Goal: Task Accomplishment & Management: Use online tool/utility

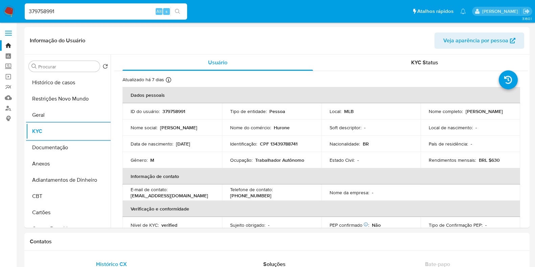
select select "10"
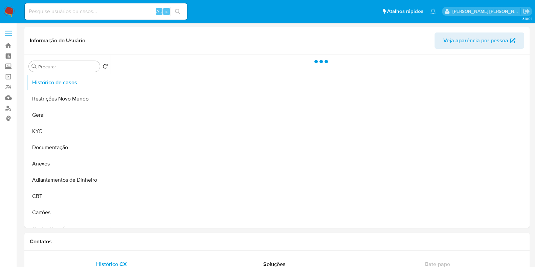
select select "10"
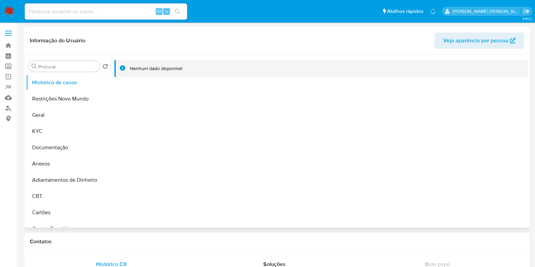
click at [285, 180] on div at bounding box center [319, 140] width 417 height 173
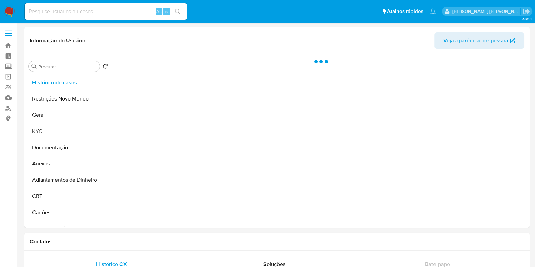
select select "10"
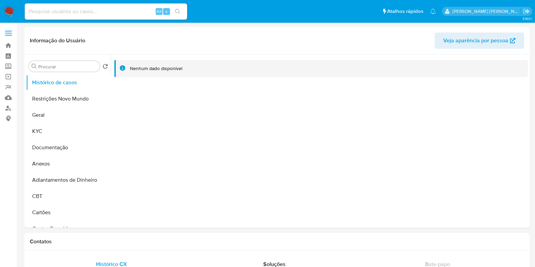
click at [6, 13] on img at bounding box center [8, 11] width 11 height 11
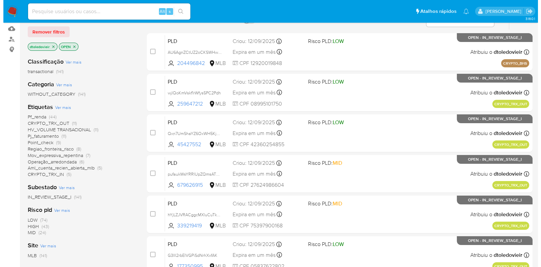
scroll to position [67, 0]
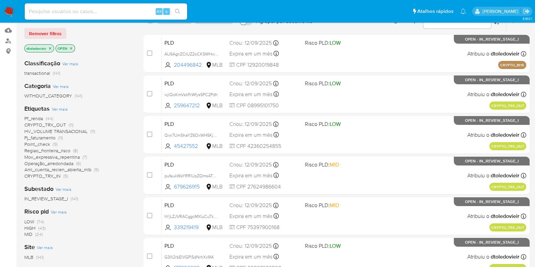
click at [61, 107] on span "Ver mais" at bounding box center [60, 109] width 16 height 6
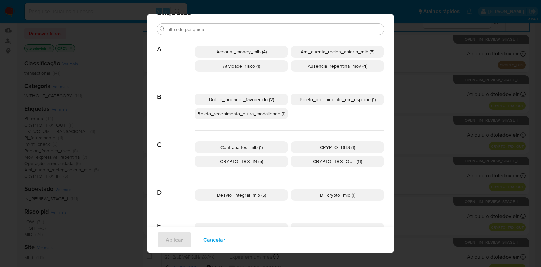
scroll to position [19, 0]
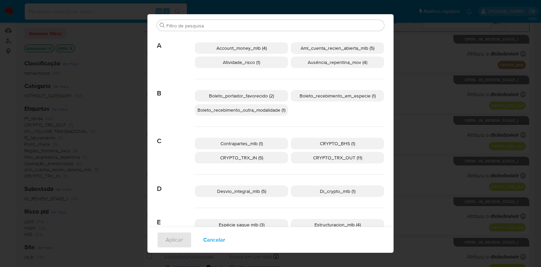
click at [324, 142] on span "CRYPTO_BHS (1)" at bounding box center [337, 143] width 35 height 7
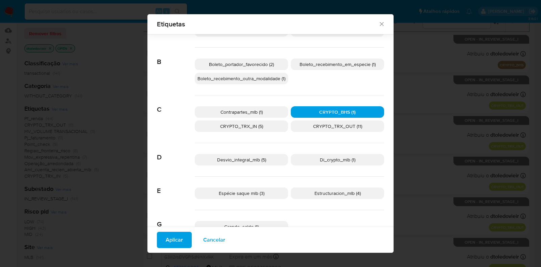
scroll to position [46, 0]
click at [320, 157] on span "Di_crypto_mlb (1)" at bounding box center [338, 159] width 36 height 7
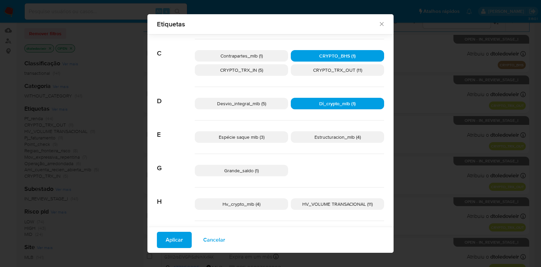
scroll to position [107, 0]
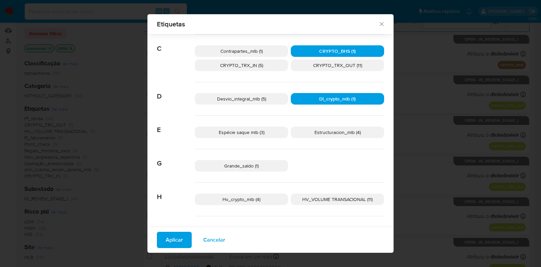
click at [249, 198] on span "Hv_crypto_mlb (4)" at bounding box center [242, 199] width 38 height 7
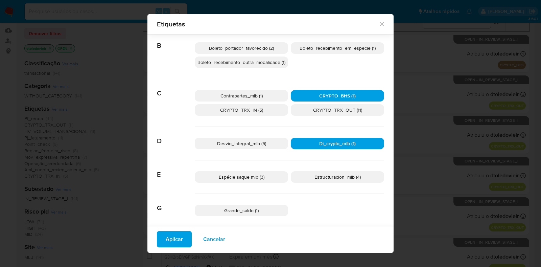
scroll to position [63, 0]
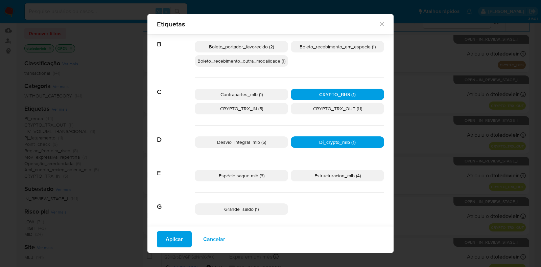
click at [273, 110] on p "CRYPTO_TRX_IN (5)" at bounding box center [241, 108] width 93 height 11
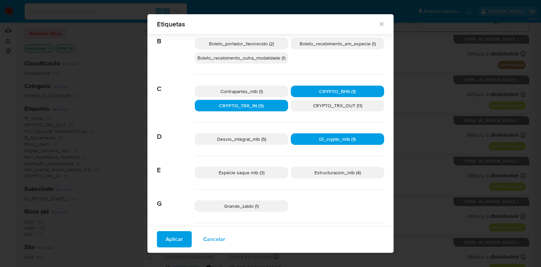
scroll to position [66, 0]
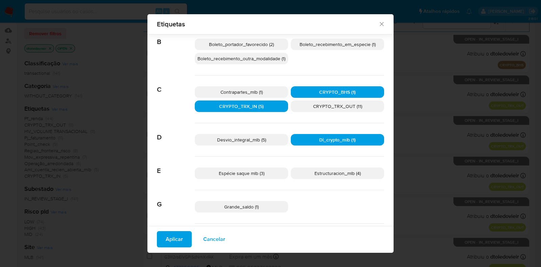
click at [167, 235] on span "Aplicar" at bounding box center [174, 239] width 17 height 15
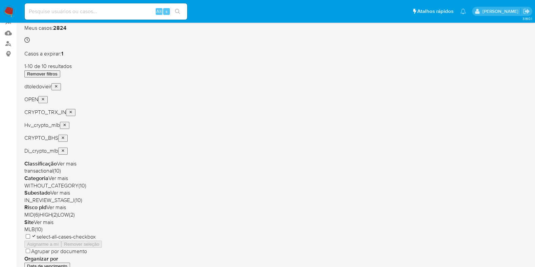
scroll to position [71, 0]
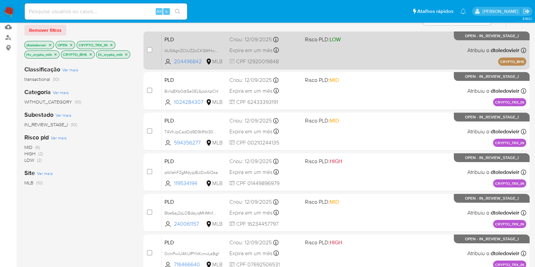
click at [377, 51] on div "PLD AU6AgnZCtUZ2oCKSWHwpu4NG 204496842 MLB Risco PLD: LOW Criou: 12/09/2025 Cri…" at bounding box center [344, 50] width 364 height 34
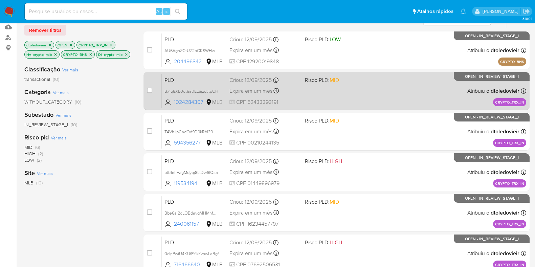
click at [370, 92] on div "PLD Bx1q8Xb0dt5a0EL6jzdvtpCH 1024284307 MLB Risco PLD: MID Criou: 12/09/2025 Cr…" at bounding box center [344, 91] width 364 height 34
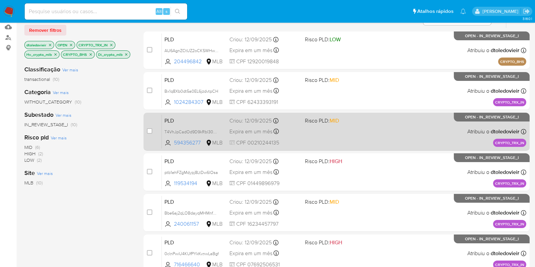
click at [374, 129] on div "PLD T4VhJpCadOd9D9kRbl30gmSG 594356277 MLB Risco PLD: MID Criou: 12/09/2025 Cri…" at bounding box center [344, 131] width 364 height 34
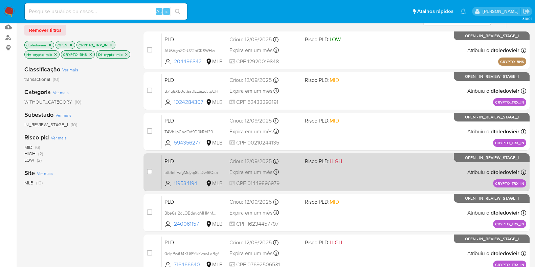
click at [379, 159] on div "PLD ptb1ehFZgMdypj8LtDw6lOsa 119534194 MLB Risco PLD: HIGH Criou: 12/09/2025 Cr…" at bounding box center [344, 172] width 364 height 34
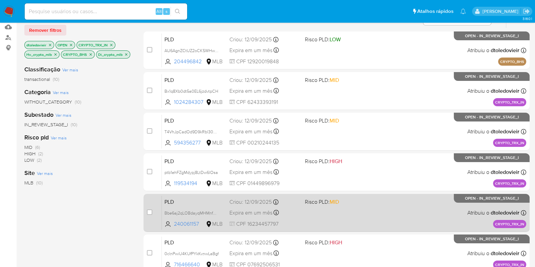
click at [373, 209] on div "PLD Bbe6aj2qLOBdayqMHMnf6aIj 240061157 MLB Risco PLD: MID Criou: 12/09/2025 Cri…" at bounding box center [344, 212] width 364 height 34
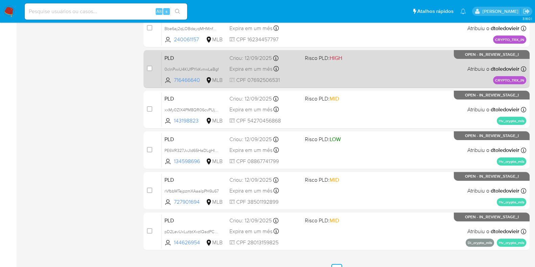
scroll to position [257, 0]
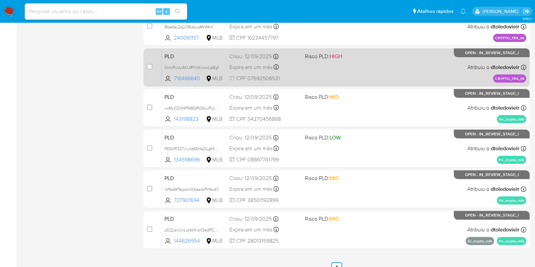
click at [370, 68] on div "PLD 0clnPwiU4KUfPYkKvnwLaBgf 716466640 MLB Risco PLD: HIGH Criou: 12/09/2025 Cr…" at bounding box center [344, 67] width 364 height 34
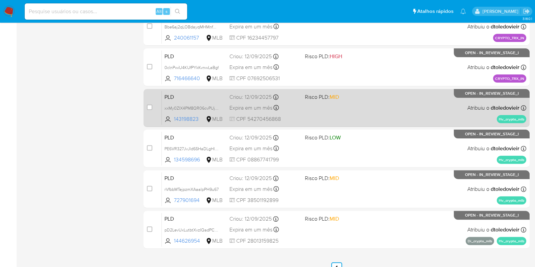
click at [374, 102] on div "PLD xxMy0ZlX4PM8QR06cvPUjnej 143198823 MLB Risco PLD: MID Criou: 12/09/2025 Cri…" at bounding box center [344, 108] width 364 height 34
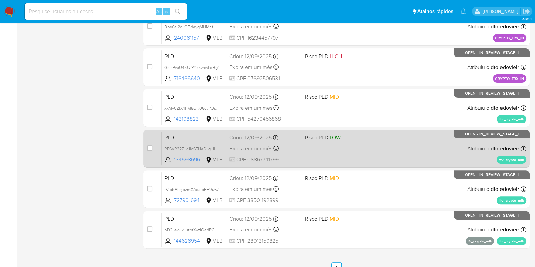
click at [371, 144] on div "PLD PE6VR327JvJld65HaDLgHlh2 134598696 MLB Risco PLD: LOW Criou: 12/09/2025 Cri…" at bounding box center [344, 148] width 364 height 34
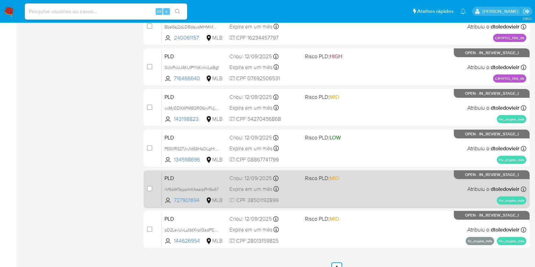
click at [376, 187] on div "PLD rVfbbMTejpzmXAaaIpPH9u67 727901694 MLB Risco PLD: MID Criou: 12/09/2025 Cri…" at bounding box center [344, 189] width 364 height 34
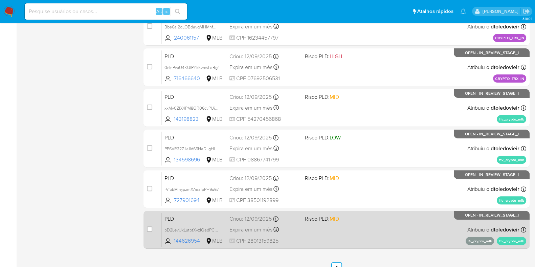
click at [364, 230] on div "PLD pD2LevUxLutbtXvzIQadPCJ3 144626954 MLB Risco PLD: MID Criou: 12/09/2025 Cri…" at bounding box center [344, 229] width 364 height 34
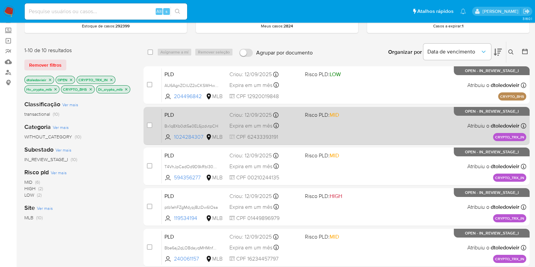
scroll to position [36, 0]
click at [354, 166] on div "PLD T4VhJpCadOd9D9kRbl30gmSG 594356277 MLB Risco PLD: MID Criou: 12/09/2025 Cri…" at bounding box center [344, 166] width 364 height 34
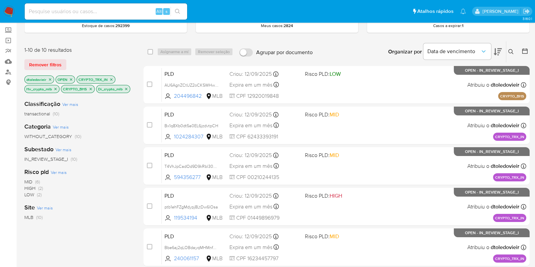
click at [10, 8] on img at bounding box center [8, 11] width 11 height 11
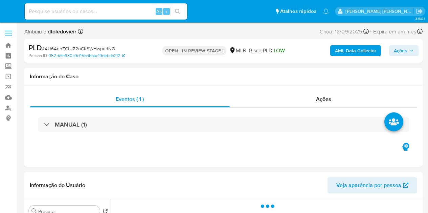
select select "10"
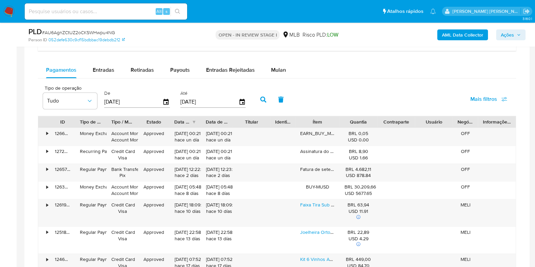
scroll to position [554, 0]
click at [275, 73] on div "Mulan" at bounding box center [278, 70] width 15 height 16
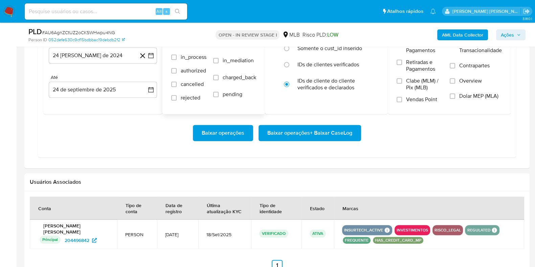
scroll to position [635, 0]
click at [112, 59] on button "24 [PERSON_NAME] de 2024" at bounding box center [103, 55] width 108 height 16
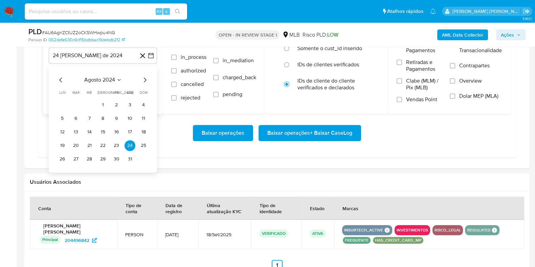
click at [144, 78] on icon "Mes siguiente" at bounding box center [145, 80] width 8 height 8
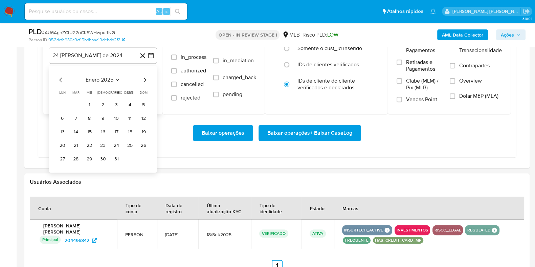
click at [144, 78] on icon "Mes siguiente" at bounding box center [145, 80] width 8 height 8
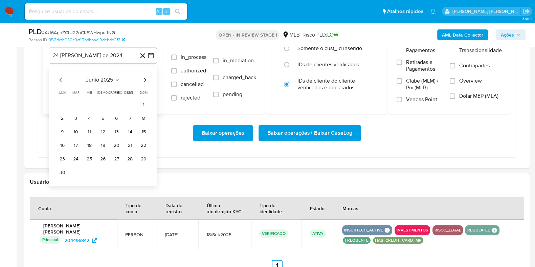
click at [144, 78] on icon "Mes siguiente" at bounding box center [145, 80] width 8 height 8
click at [117, 101] on button "1" at bounding box center [116, 104] width 11 height 11
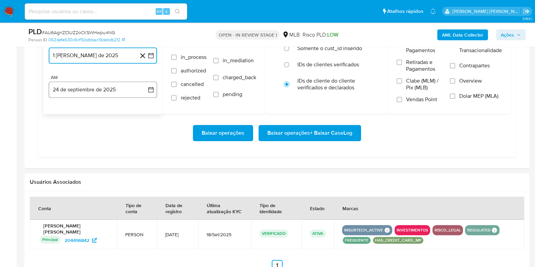
click at [98, 89] on button "24 de septiembre de 2025" at bounding box center [103, 89] width 108 height 16
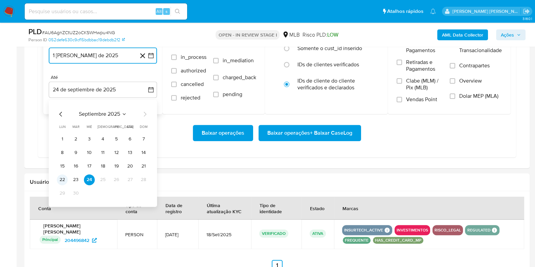
click at [65, 177] on button "22" at bounding box center [62, 179] width 11 height 11
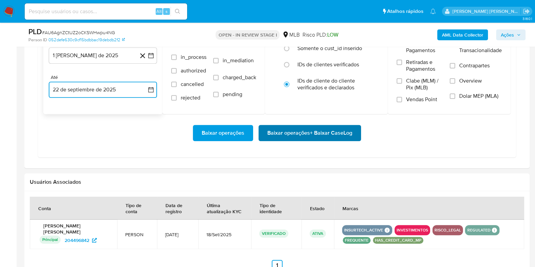
click at [303, 133] on span "Baixar operações + Baixar CaseLog" at bounding box center [309, 132] width 85 height 15
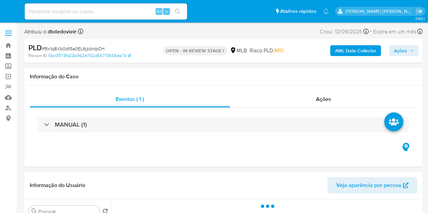
select select "10"
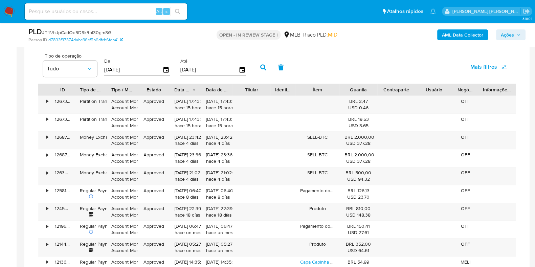
scroll to position [575, 0]
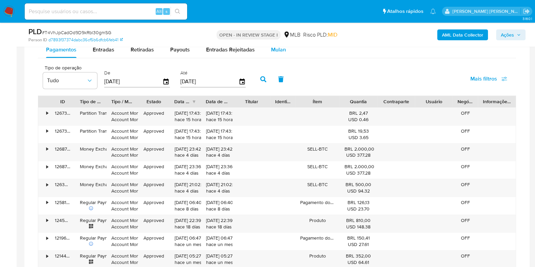
click at [277, 53] on div "Mulan" at bounding box center [278, 50] width 15 height 16
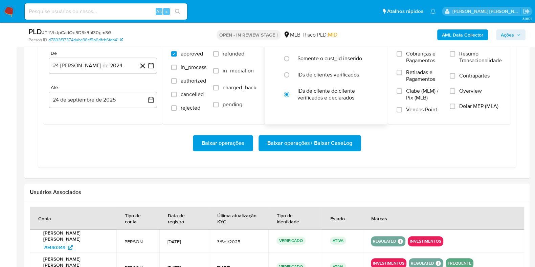
scroll to position [629, 0]
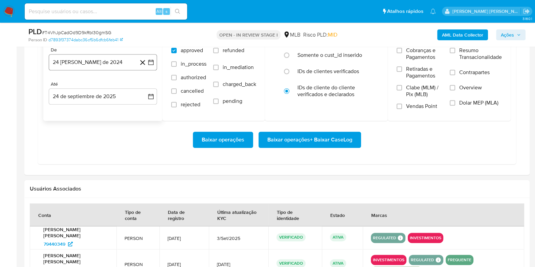
click at [115, 54] on button "24 [PERSON_NAME] de 2024" at bounding box center [103, 62] width 108 height 16
click at [144, 85] on icon "Mes siguiente" at bounding box center [145, 87] width 8 height 8
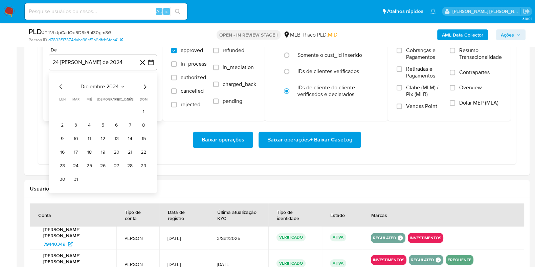
click at [144, 85] on icon "Mes siguiente" at bounding box center [145, 87] width 8 height 8
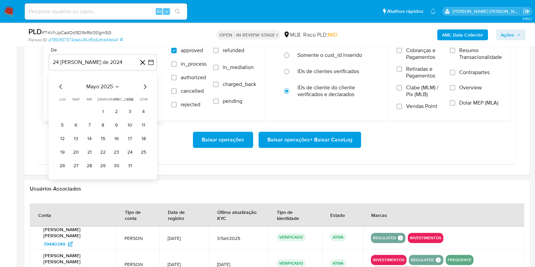
click at [144, 85] on icon "Mes siguiente" at bounding box center [145, 87] width 8 height 8
click at [114, 113] on button "1" at bounding box center [116, 111] width 11 height 11
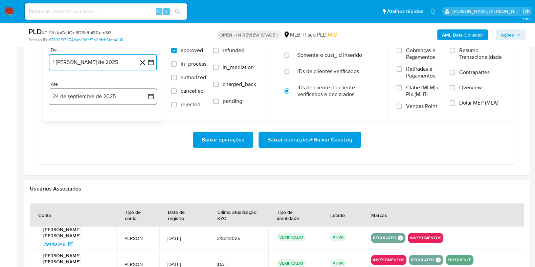
click at [96, 101] on button "24 de septiembre de 2025" at bounding box center [103, 96] width 108 height 16
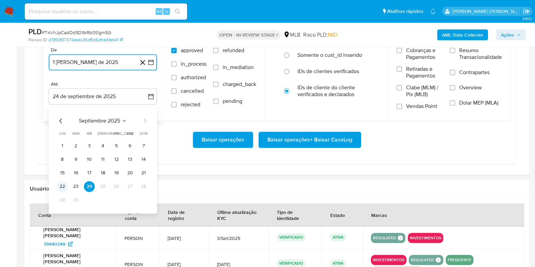
click at [64, 184] on button "22" at bounding box center [62, 186] width 11 height 11
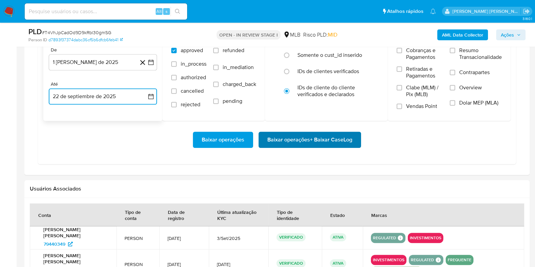
click at [277, 142] on span "Baixar operações + Baixar CaseLog" at bounding box center [309, 139] width 85 height 15
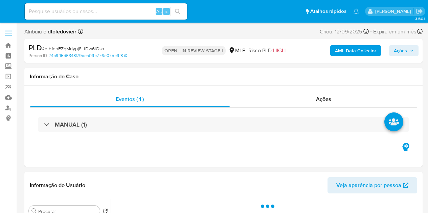
select select "10"
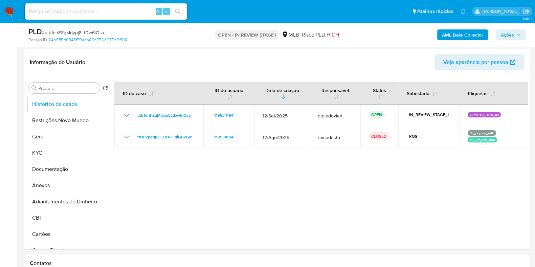
scroll to position [106, 0]
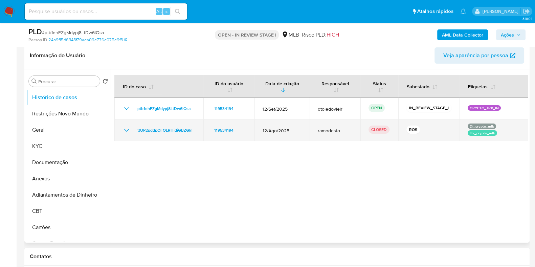
click at [127, 130] on icon "Mostrar/Ocultar" at bounding box center [126, 130] width 8 height 8
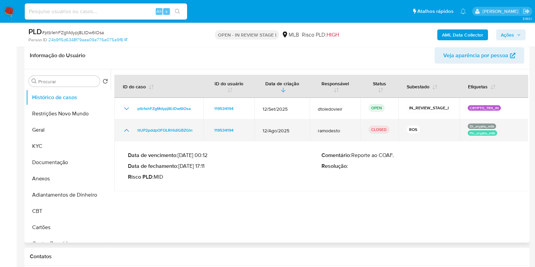
click at [127, 130] on icon "Mostrar/Ocultar" at bounding box center [126, 130] width 5 height 3
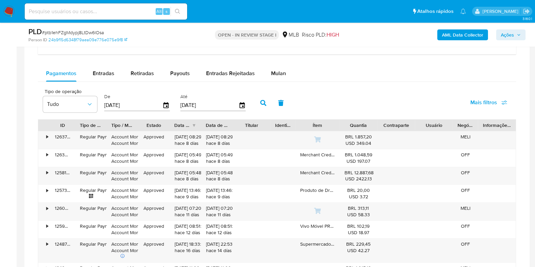
scroll to position [572, 0]
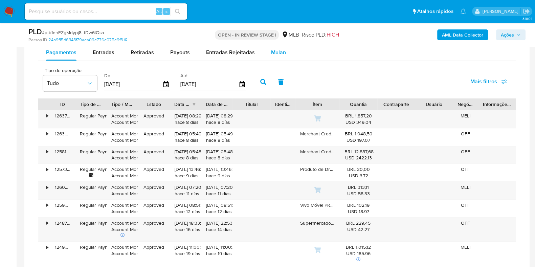
click at [277, 52] on span "Mulan" at bounding box center [278, 52] width 15 height 8
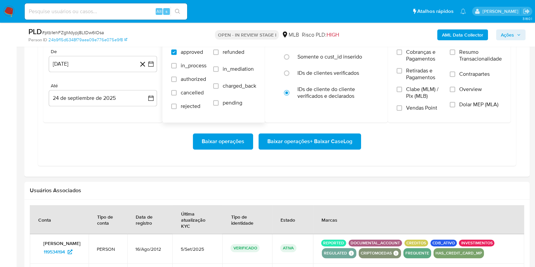
scroll to position [627, 0]
click at [120, 66] on button "24 [PERSON_NAME] de 2024" at bounding box center [103, 64] width 108 height 16
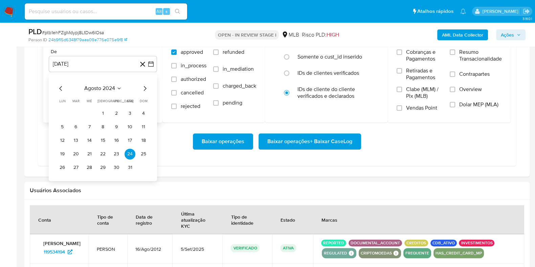
click at [144, 88] on icon "Mes siguiente" at bounding box center [145, 88] width 8 height 8
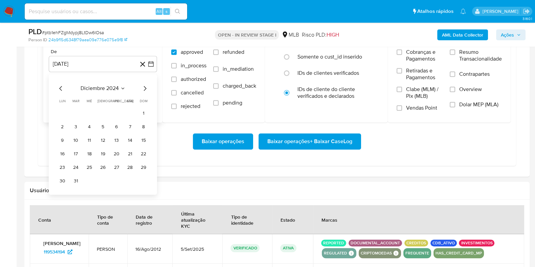
click at [144, 88] on icon "Mes siguiente" at bounding box center [145, 88] width 8 height 8
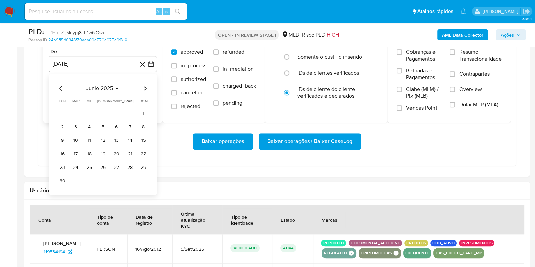
click at [144, 88] on icon "Mes siguiente" at bounding box center [145, 88] width 8 height 8
click at [113, 113] on button "1" at bounding box center [116, 113] width 11 height 11
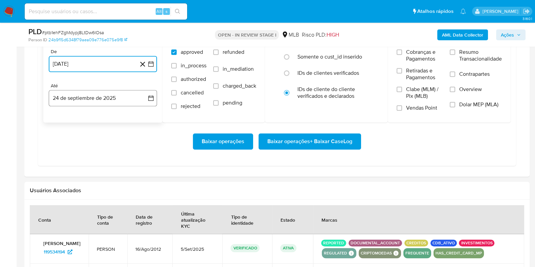
click at [94, 97] on button "24 de septiembre de 2025" at bounding box center [103, 98] width 108 height 16
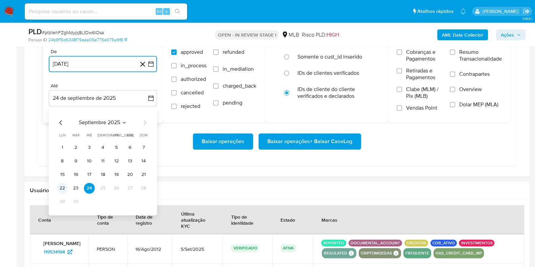
click at [60, 187] on button "22" at bounding box center [62, 188] width 11 height 11
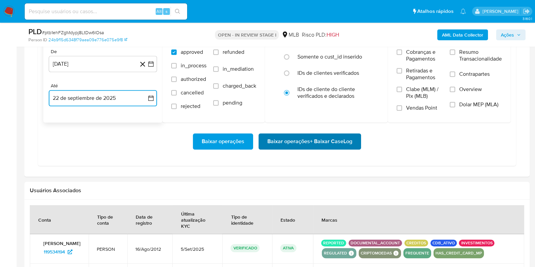
click at [305, 144] on span "Baixar operações + Baixar CaseLog" at bounding box center [309, 141] width 85 height 15
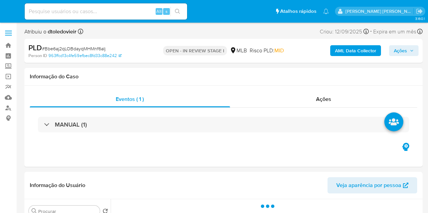
select select "10"
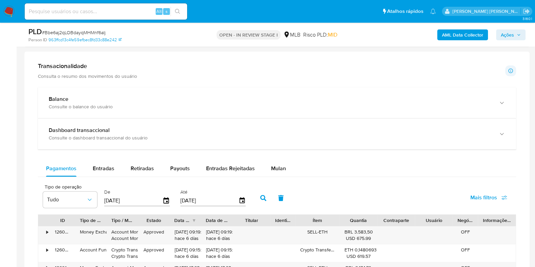
scroll to position [495, 0]
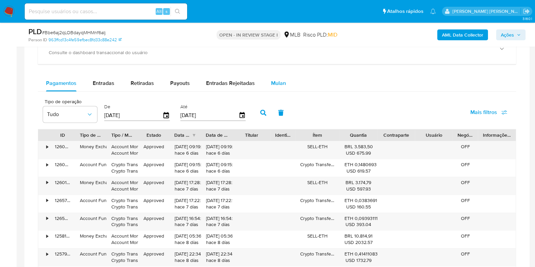
click at [273, 83] on span "Mulan" at bounding box center [278, 83] width 15 height 8
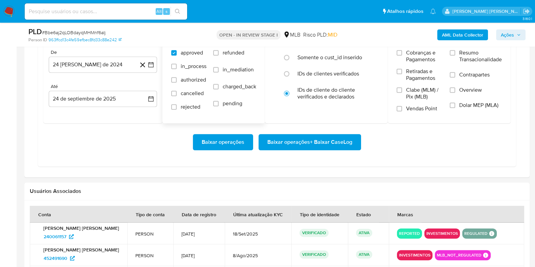
scroll to position [581, 0]
click at [113, 61] on button "24 [PERSON_NAME] de 2024" at bounding box center [103, 64] width 108 height 16
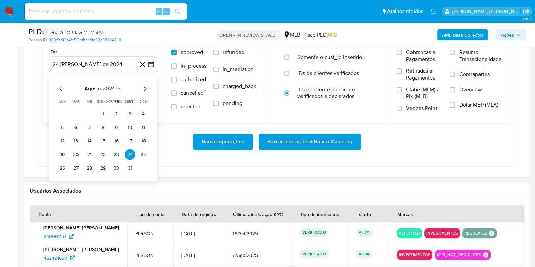
click at [144, 87] on icon "Mes siguiente" at bounding box center [145, 89] width 8 height 8
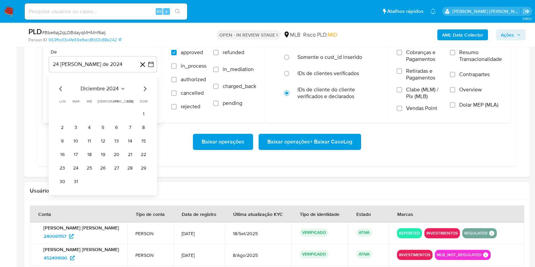
click at [144, 87] on icon "Mes siguiente" at bounding box center [145, 89] width 8 height 8
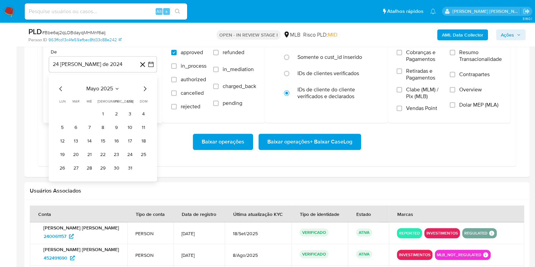
click at [144, 87] on icon "Mes siguiente" at bounding box center [145, 89] width 8 height 8
click at [119, 113] on button "1" at bounding box center [116, 114] width 11 height 11
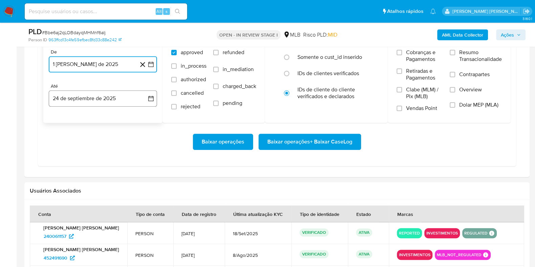
click at [107, 100] on button "24 de septiembre de 2025" at bounding box center [103, 98] width 108 height 16
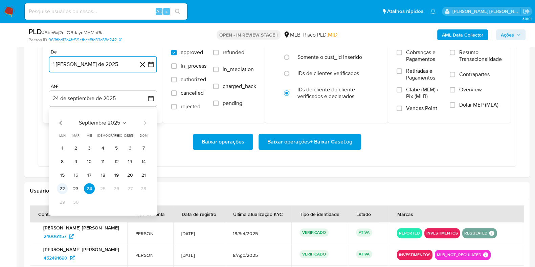
click at [63, 185] on button "22" at bounding box center [62, 188] width 11 height 11
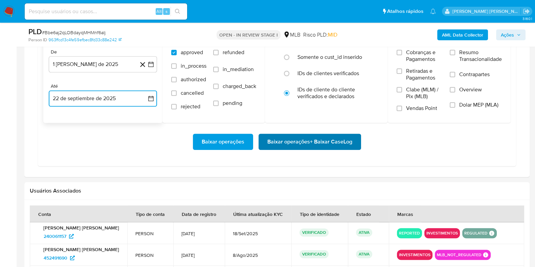
click at [278, 136] on span "Baixar operações + Baixar CaseLog" at bounding box center [309, 141] width 85 height 15
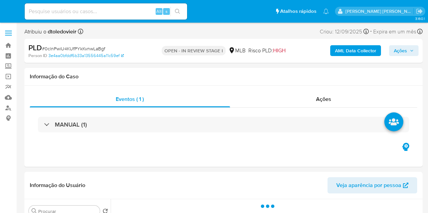
select select "10"
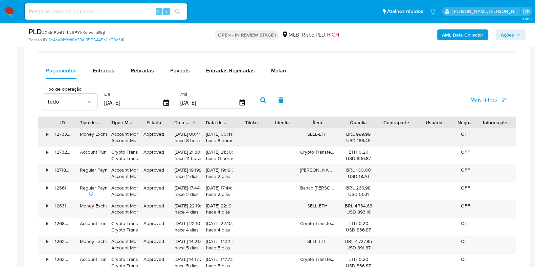
scroll to position [507, 0]
click at [276, 67] on span "Mulan" at bounding box center [278, 71] width 15 height 8
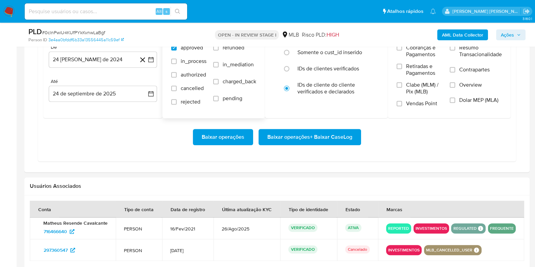
scroll to position [586, 0]
click at [118, 56] on button "24 [PERSON_NAME] de 2024" at bounding box center [103, 59] width 108 height 16
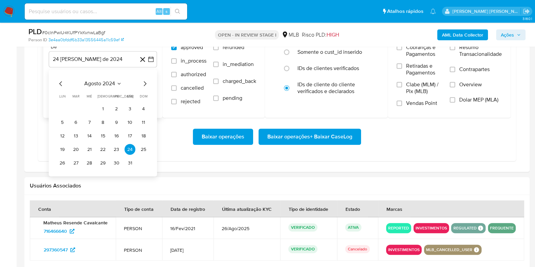
click at [146, 84] on icon "Mes siguiente" at bounding box center [145, 84] width 8 height 8
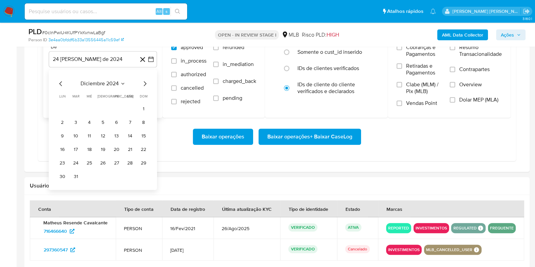
click at [146, 84] on icon "Mes siguiente" at bounding box center [145, 84] width 8 height 8
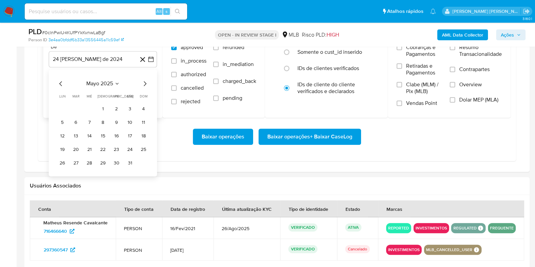
click at [146, 84] on icon "Mes siguiente" at bounding box center [145, 84] width 8 height 8
click at [114, 104] on button "1" at bounding box center [116, 108] width 11 height 11
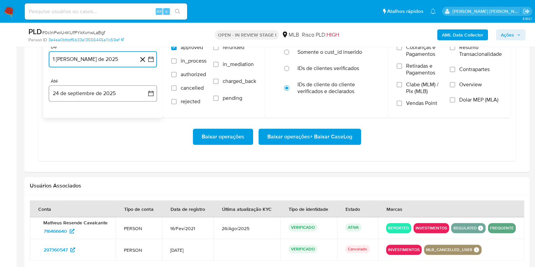
click at [98, 97] on button "24 de septiembre de 2025" at bounding box center [103, 93] width 108 height 16
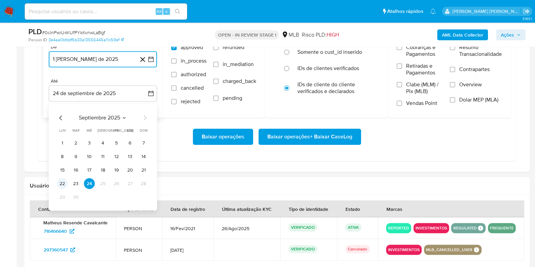
click at [63, 180] on button "22" at bounding box center [62, 183] width 11 height 11
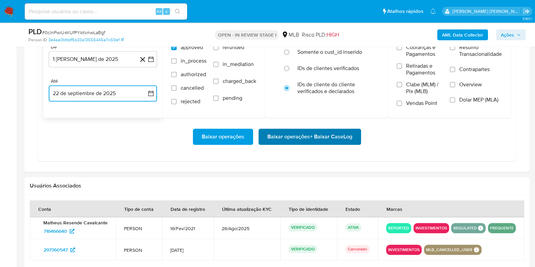
click at [272, 133] on span "Baixar operações + Baixar CaseLog" at bounding box center [309, 136] width 85 height 15
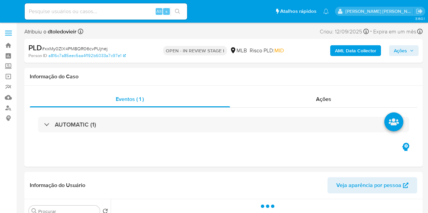
select select "10"
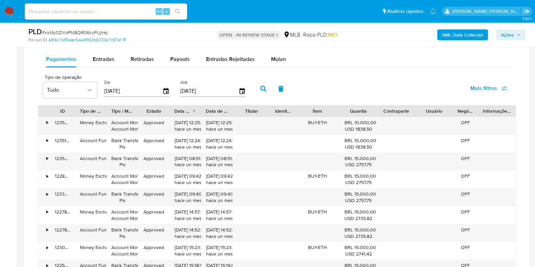
scroll to position [570, 0]
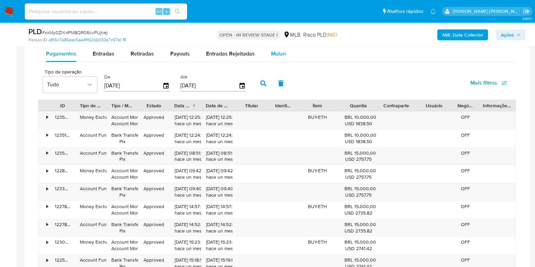
click at [271, 52] on span "Mulan" at bounding box center [278, 54] width 15 height 8
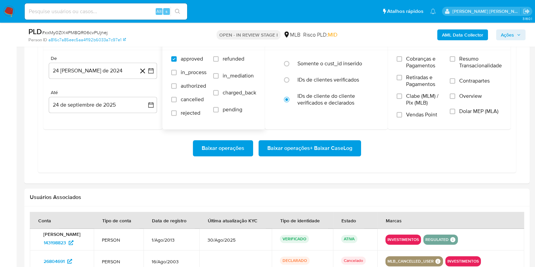
scroll to position [622, 0]
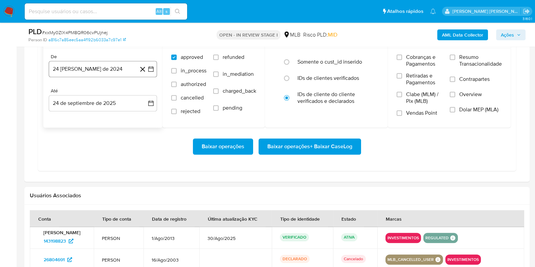
click at [115, 66] on button "24 [PERSON_NAME] de 2024" at bounding box center [103, 69] width 108 height 16
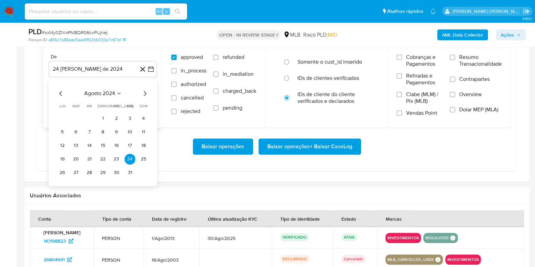
click at [143, 92] on icon "Mes siguiente" at bounding box center [145, 93] width 8 height 8
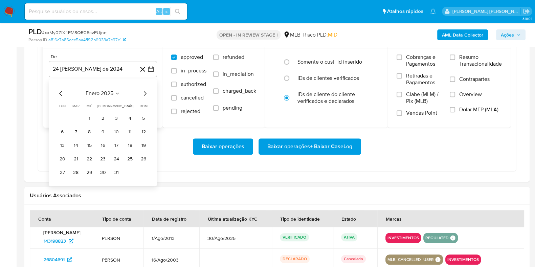
click at [143, 92] on icon "Mes siguiente" at bounding box center [145, 93] width 8 height 8
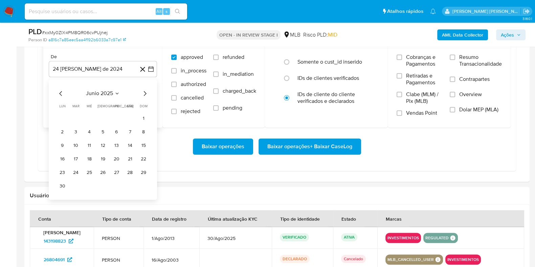
click at [143, 92] on icon "Mes siguiente" at bounding box center [145, 93] width 8 height 8
click at [117, 119] on button "1" at bounding box center [116, 118] width 11 height 11
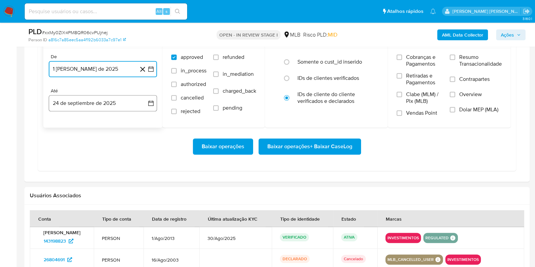
click at [95, 107] on button "24 de septiembre de 2025" at bounding box center [103, 103] width 108 height 16
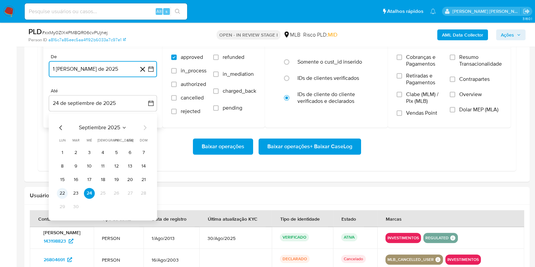
click at [64, 190] on button "22" at bounding box center [62, 193] width 11 height 11
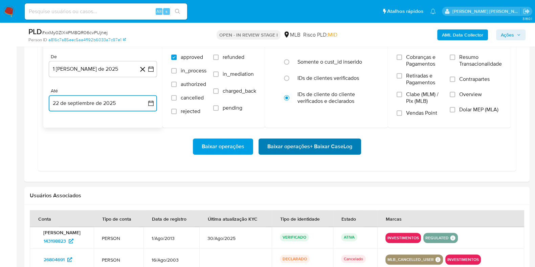
click at [272, 145] on span "Baixar operações + Baixar CaseLog" at bounding box center [309, 146] width 85 height 15
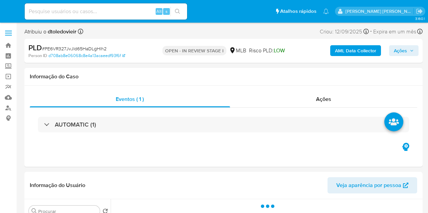
select select "10"
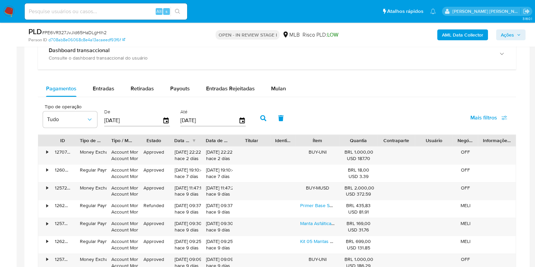
scroll to position [538, 0]
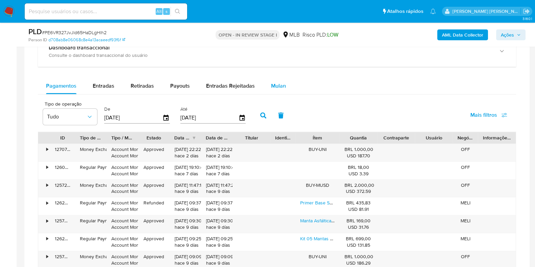
click at [273, 80] on div "Mulan" at bounding box center [278, 86] width 15 height 16
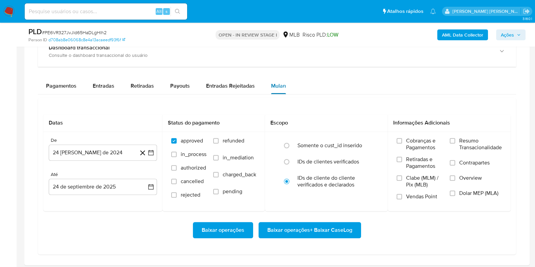
click at [273, 80] on div "Mulan" at bounding box center [278, 86] width 15 height 16
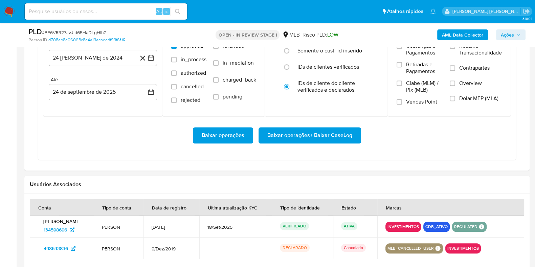
scroll to position [634, 0]
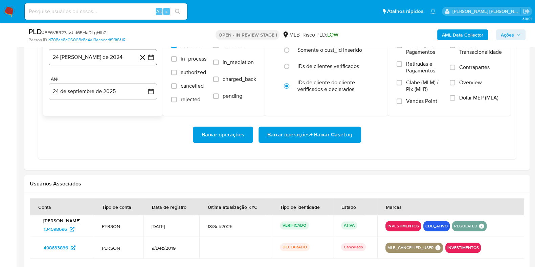
click at [113, 57] on button "24 [PERSON_NAME] de 2024" at bounding box center [103, 57] width 108 height 16
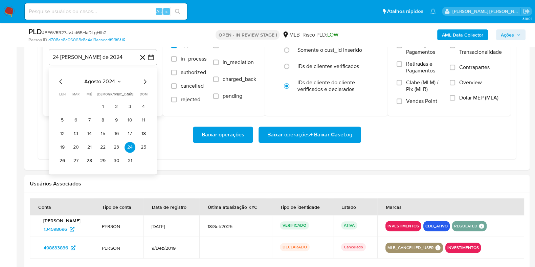
click at [146, 80] on icon "Mes siguiente" at bounding box center [145, 81] width 8 height 8
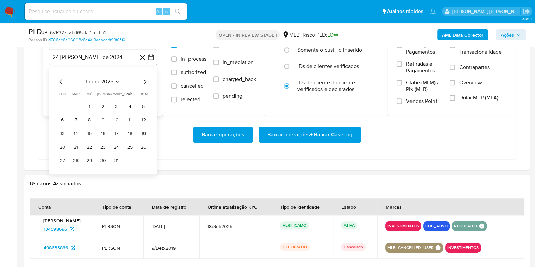
click at [146, 80] on icon "Mes siguiente" at bounding box center [145, 81] width 8 height 8
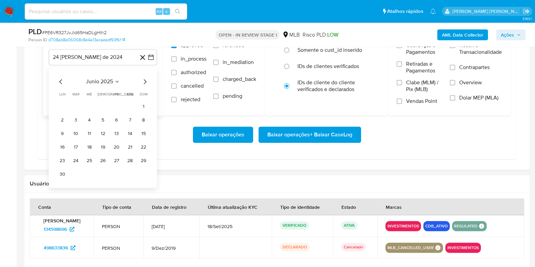
click at [146, 80] on icon "Mes siguiente" at bounding box center [145, 81] width 8 height 8
click at [118, 104] on button "1" at bounding box center [116, 106] width 11 height 11
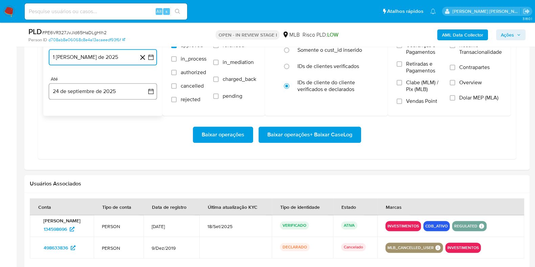
click at [101, 96] on button "24 de septiembre de 2025" at bounding box center [103, 91] width 108 height 16
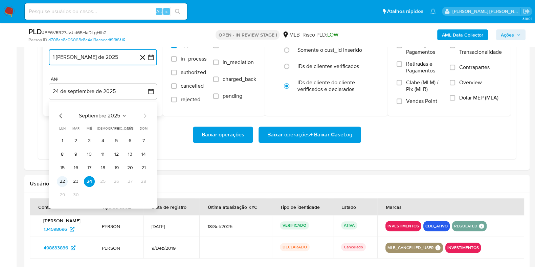
click at [63, 177] on button "22" at bounding box center [62, 181] width 11 height 11
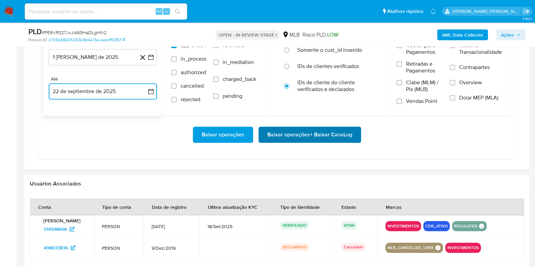
click at [278, 130] on span "Baixar operações + Baixar CaseLog" at bounding box center [309, 134] width 85 height 15
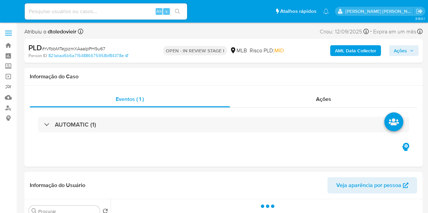
select select "10"
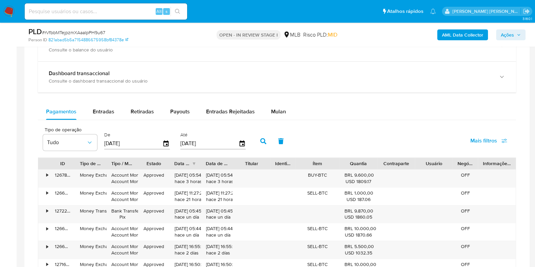
scroll to position [513, 0]
click at [271, 107] on span "Mulan" at bounding box center [278, 111] width 15 height 8
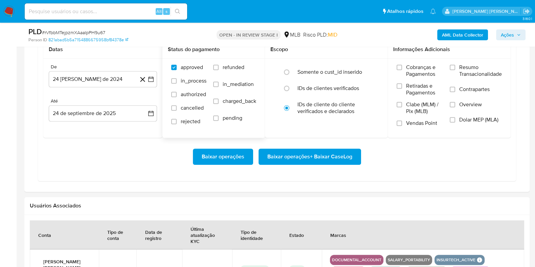
scroll to position [621, 0]
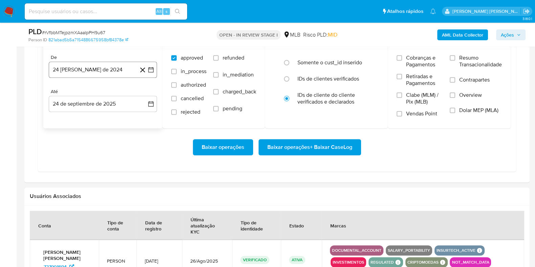
click at [107, 67] on button "24 [PERSON_NAME] de 2024" at bounding box center [103, 70] width 108 height 16
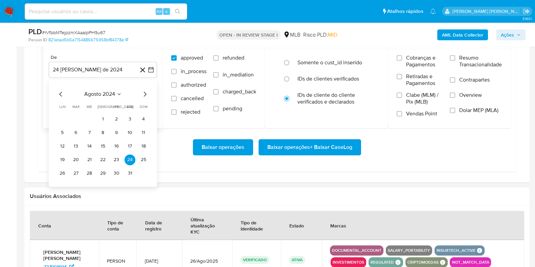
click at [144, 93] on icon "Mes siguiente" at bounding box center [145, 94] width 8 height 8
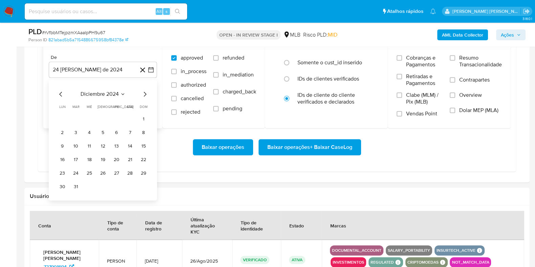
click at [144, 93] on icon "Mes siguiente" at bounding box center [145, 94] width 8 height 8
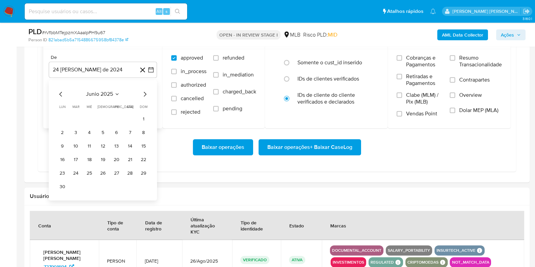
click at [144, 93] on icon "Mes siguiente" at bounding box center [145, 94] width 8 height 8
click at [116, 116] on button "1" at bounding box center [116, 119] width 11 height 11
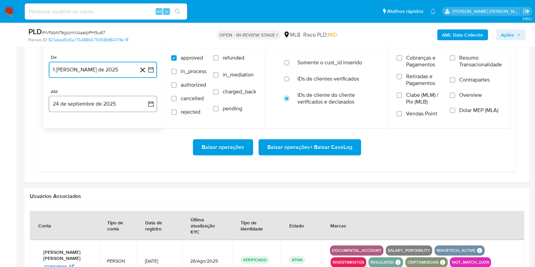
click at [96, 105] on button "24 de septiembre de 2025" at bounding box center [103, 104] width 108 height 16
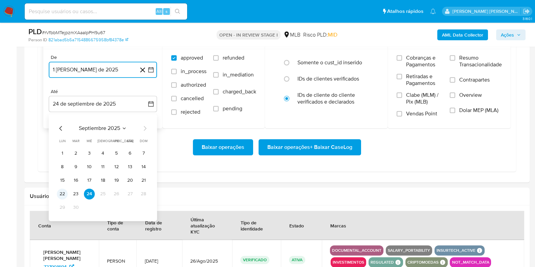
click at [61, 192] on button "22" at bounding box center [62, 193] width 11 height 11
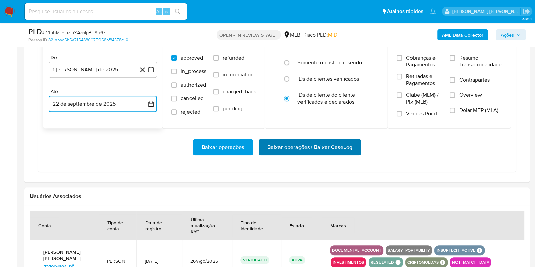
click at [271, 143] on span "Baixar operações + Baixar CaseLog" at bounding box center [309, 147] width 85 height 15
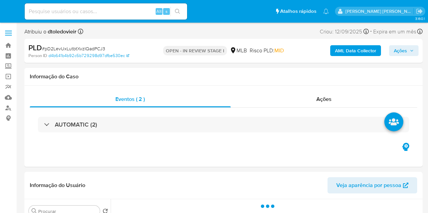
select select "10"
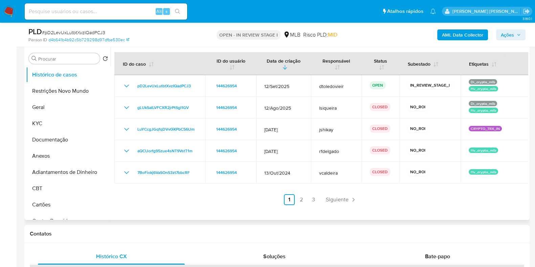
scroll to position [131, 0]
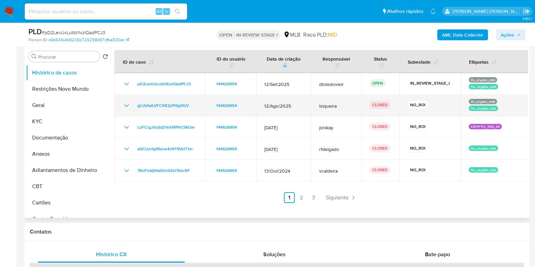
click at [126, 107] on icon "Mostrar/Ocultar" at bounding box center [126, 105] width 8 height 8
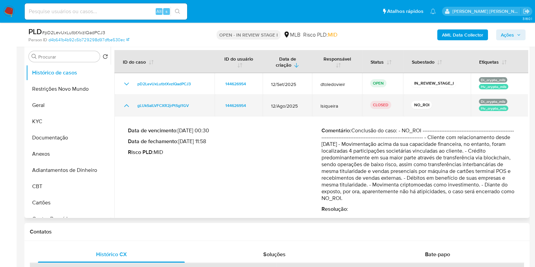
click at [126, 107] on icon "Mostrar/Ocultar" at bounding box center [126, 105] width 8 height 8
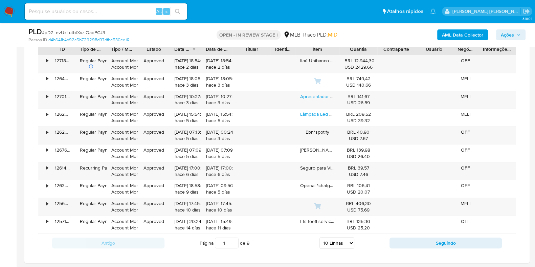
scroll to position [567, 0]
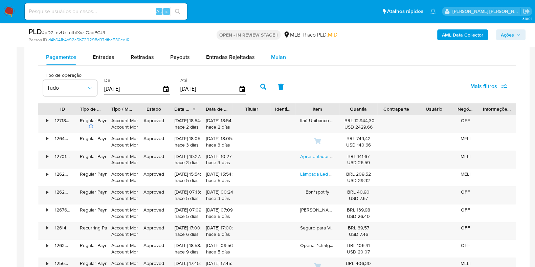
click at [272, 53] on span "Mulan" at bounding box center [278, 57] width 15 height 8
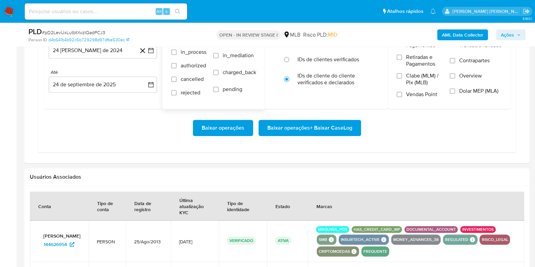
scroll to position [641, 0]
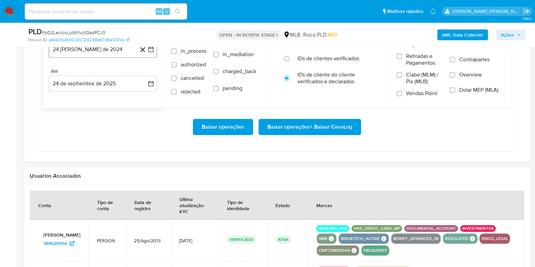
click at [119, 48] on button "24 [PERSON_NAME] de 2024" at bounding box center [103, 49] width 108 height 16
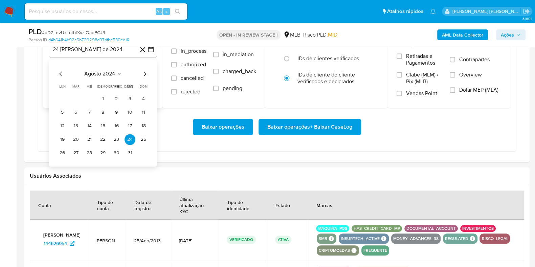
click at [142, 71] on icon "Mes siguiente" at bounding box center [145, 74] width 8 height 8
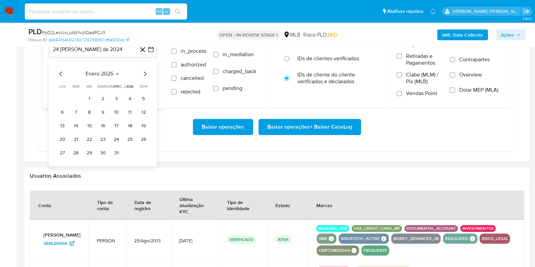
click at [142, 71] on icon "Mes siguiente" at bounding box center [145, 74] width 8 height 8
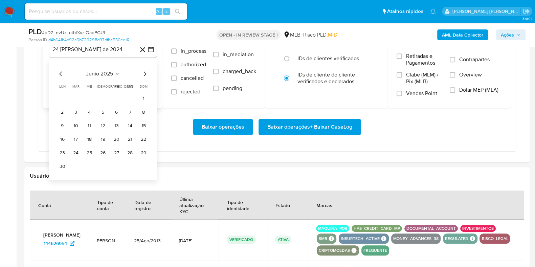
click at [142, 71] on icon "Mes siguiente" at bounding box center [145, 74] width 8 height 8
click at [117, 96] on button "1" at bounding box center [116, 98] width 11 height 11
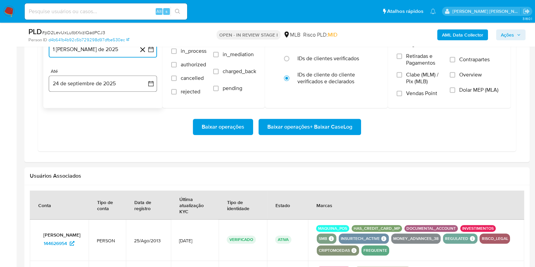
click at [100, 84] on button "24 de septiembre de 2025" at bounding box center [103, 83] width 108 height 16
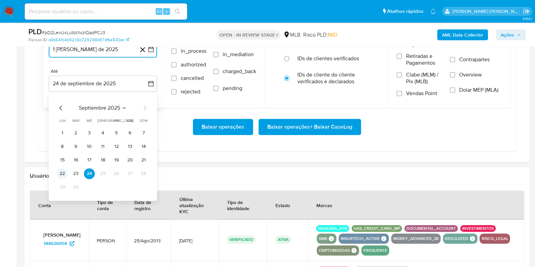
click at [64, 171] on button "22" at bounding box center [62, 173] width 11 height 11
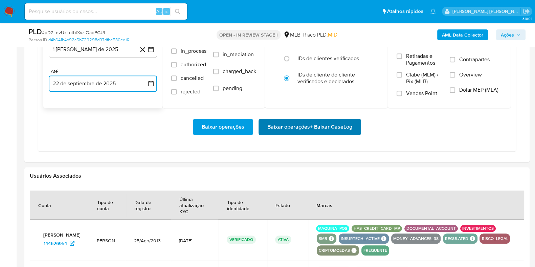
click at [273, 122] on span "Baixar operações + Baixar CaseLog" at bounding box center [309, 126] width 85 height 15
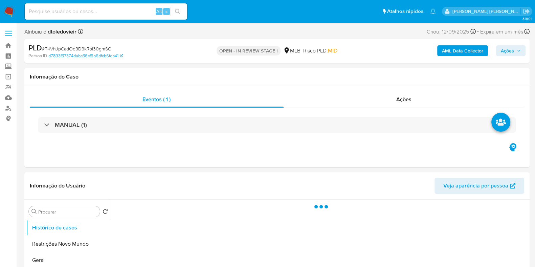
select select "10"
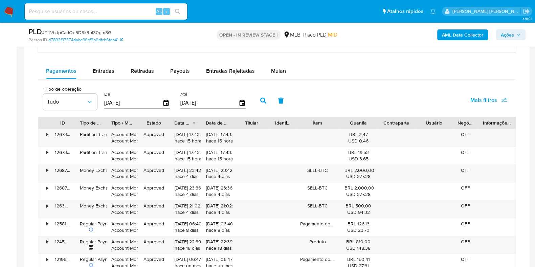
scroll to position [554, 0]
click at [280, 74] on div "Mulan" at bounding box center [278, 70] width 15 height 16
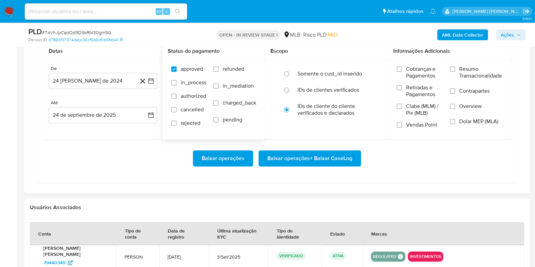
scroll to position [601, 0]
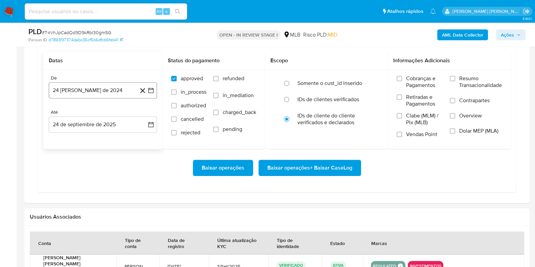
click at [124, 92] on button "24 de agosto de 2024" at bounding box center [103, 90] width 108 height 16
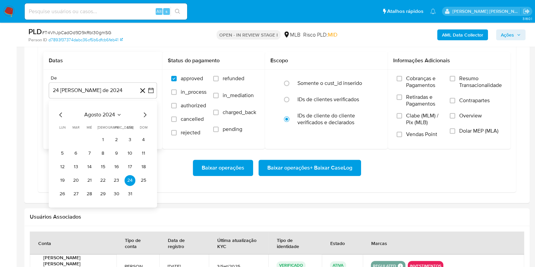
click at [145, 114] on icon "Mes siguiente" at bounding box center [145, 115] width 8 height 8
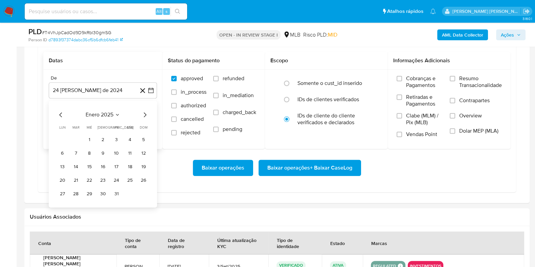
click at [145, 114] on icon "Mes siguiente" at bounding box center [145, 115] width 8 height 8
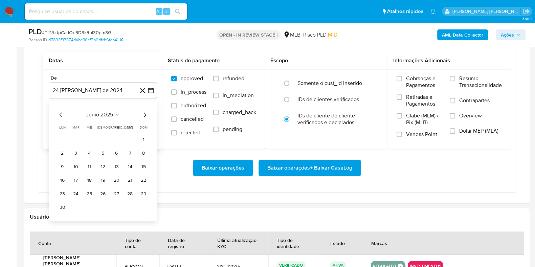
click at [145, 114] on icon "Mes siguiente" at bounding box center [145, 115] width 8 height 8
click at [116, 136] on button "1" at bounding box center [116, 139] width 11 height 11
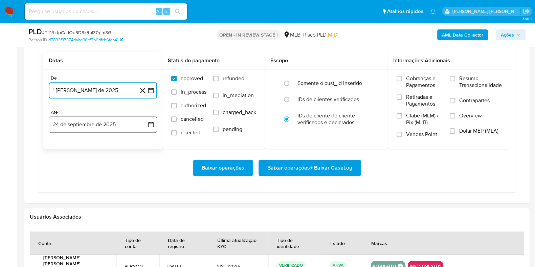
click at [102, 128] on button "24 de septiembre de 2025" at bounding box center [103, 124] width 108 height 16
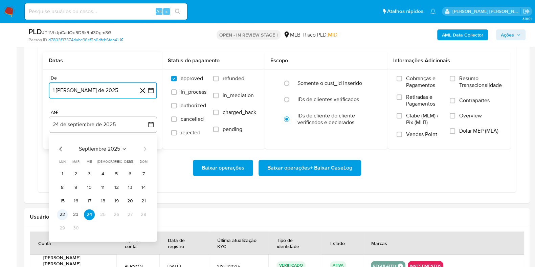
click at [63, 214] on button "22" at bounding box center [62, 214] width 11 height 11
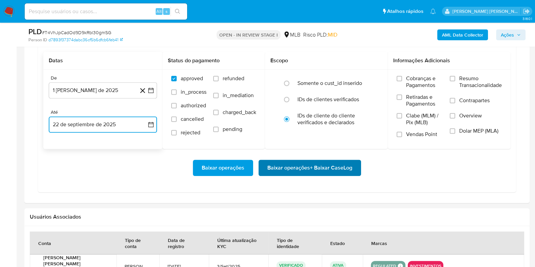
click at [274, 170] on span "Baixar operações + Baixar CaseLog" at bounding box center [309, 167] width 85 height 15
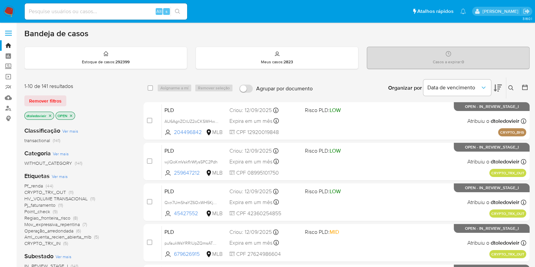
click at [274, 31] on div "Bandeja de casos" at bounding box center [276, 33] width 505 height 10
